Goal: Task Accomplishment & Management: Use online tool/utility

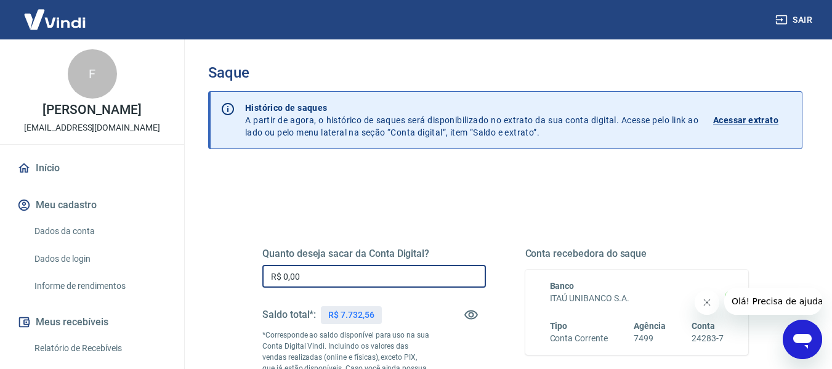
click at [308, 280] on input "R$ 0,00" at bounding box center [374, 276] width 224 height 23
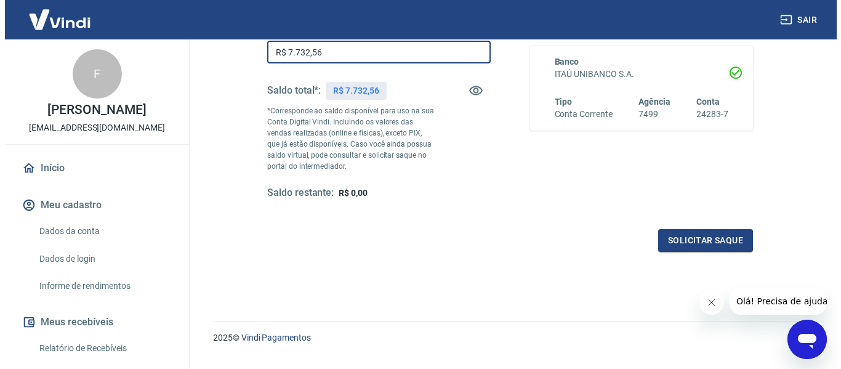
scroll to position [225, 0]
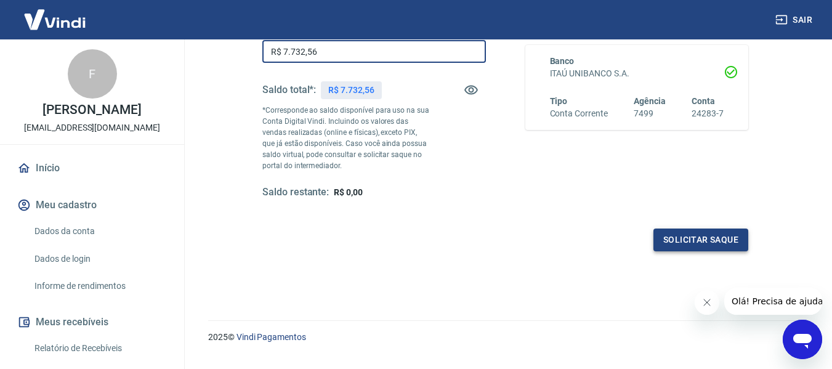
type input "R$ 7.732,56"
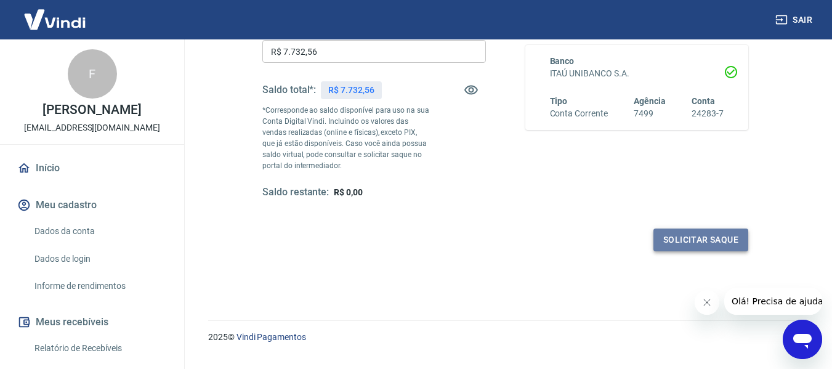
click at [711, 243] on button "Solicitar saque" at bounding box center [700, 239] width 95 height 23
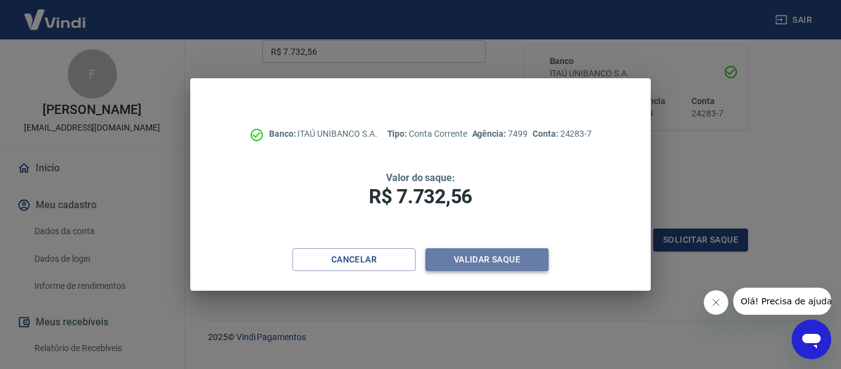
click at [457, 256] on button "Validar saque" at bounding box center [486, 259] width 123 height 23
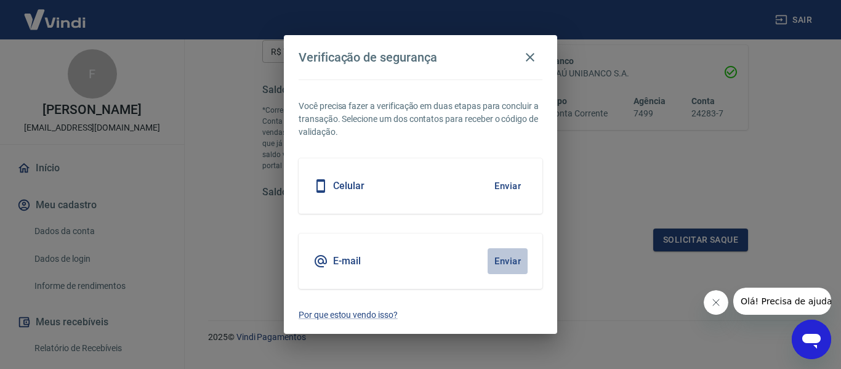
click at [520, 267] on button "Enviar" at bounding box center [508, 261] width 40 height 26
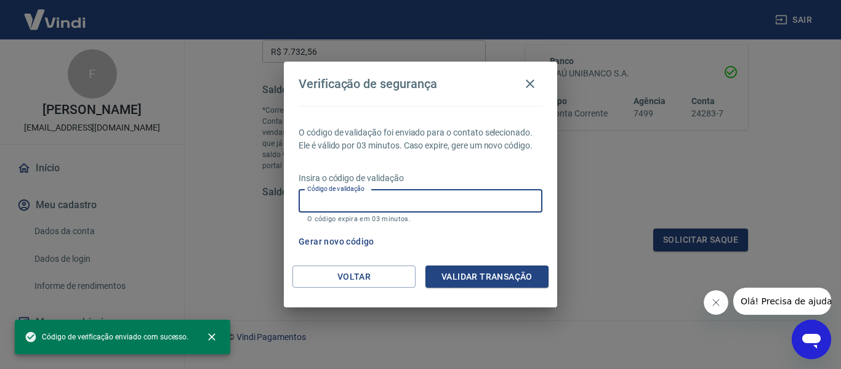
click at [411, 203] on input "Código de validação" at bounding box center [421, 201] width 244 height 23
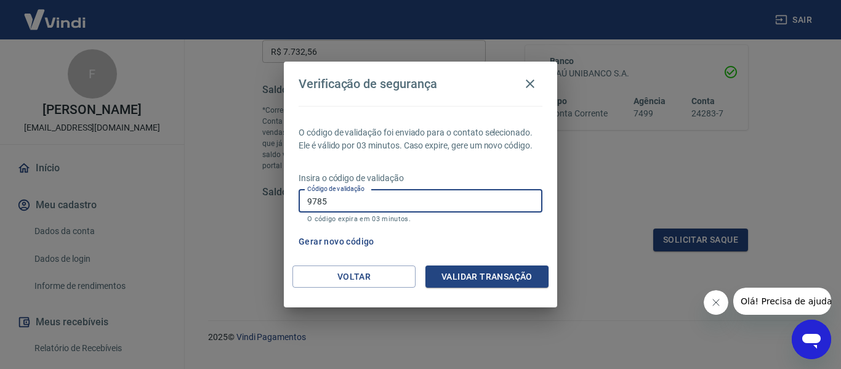
drag, startPoint x: 411, startPoint y: 203, endPoint x: 545, endPoint y: 199, distance: 134.3
click at [545, 199] on div "O código de validação foi enviado para o contato selecionado. Ele é válido por …" at bounding box center [420, 185] width 273 height 159
click at [477, 193] on input "9785" at bounding box center [421, 201] width 244 height 23
type input "978504"
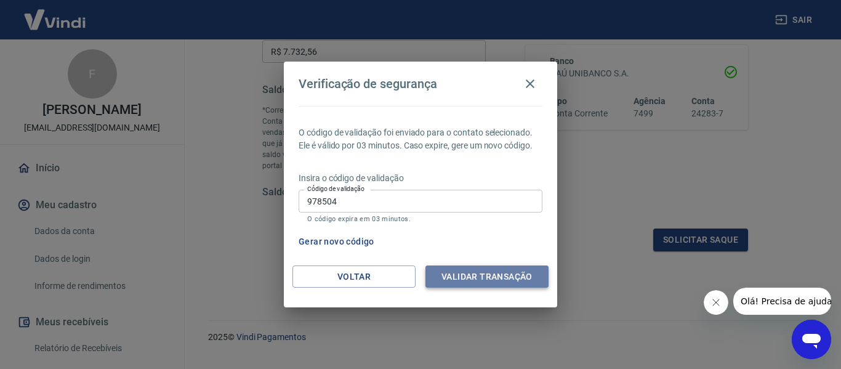
click at [483, 281] on button "Validar transação" at bounding box center [486, 276] width 123 height 23
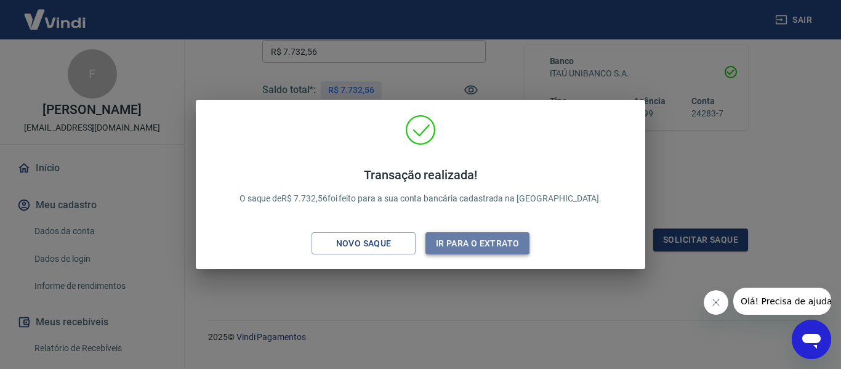
click at [480, 253] on button "Ir para o extrato" at bounding box center [477, 243] width 104 height 23
